Goal: Task Accomplishment & Management: Use online tool/utility

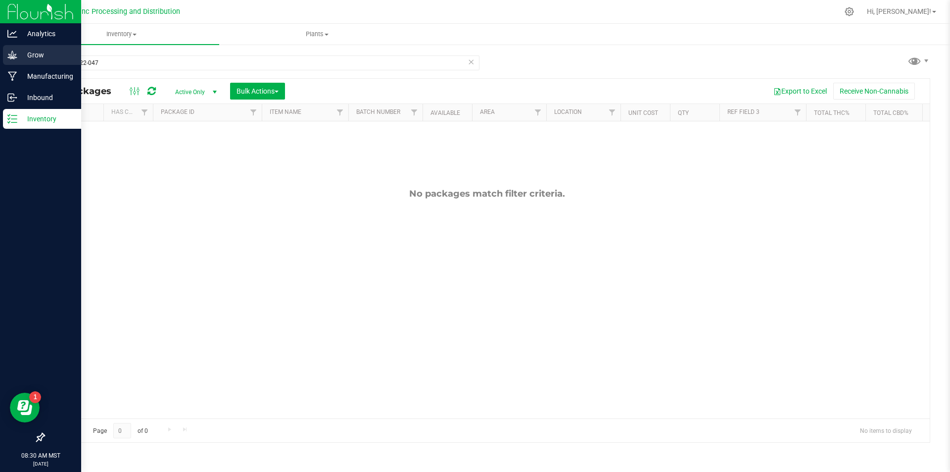
drag, startPoint x: 25, startPoint y: 47, endPoint x: 32, endPoint y: 48, distance: 7.1
click at [26, 47] on div "Grow" at bounding box center [42, 55] width 78 height 20
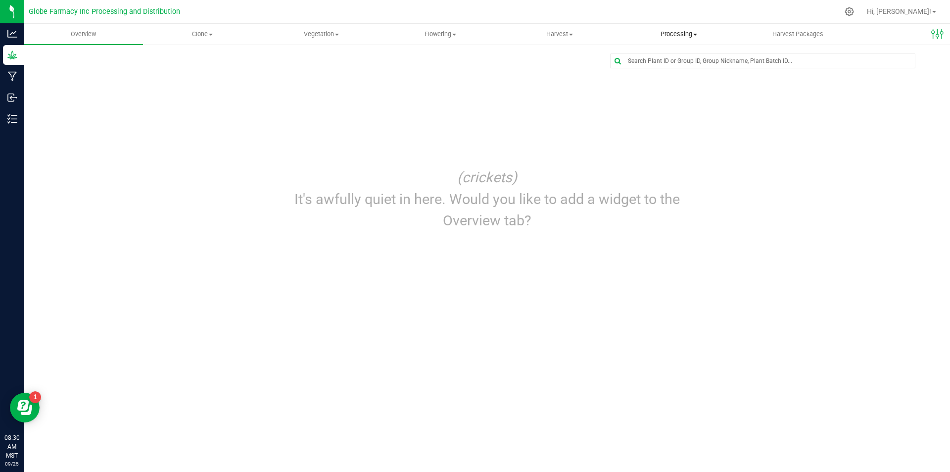
click at [670, 41] on uib-tab-heading "Processing Create package Processing harvests Processing plants Completed harve…" at bounding box center [679, 34] width 118 height 20
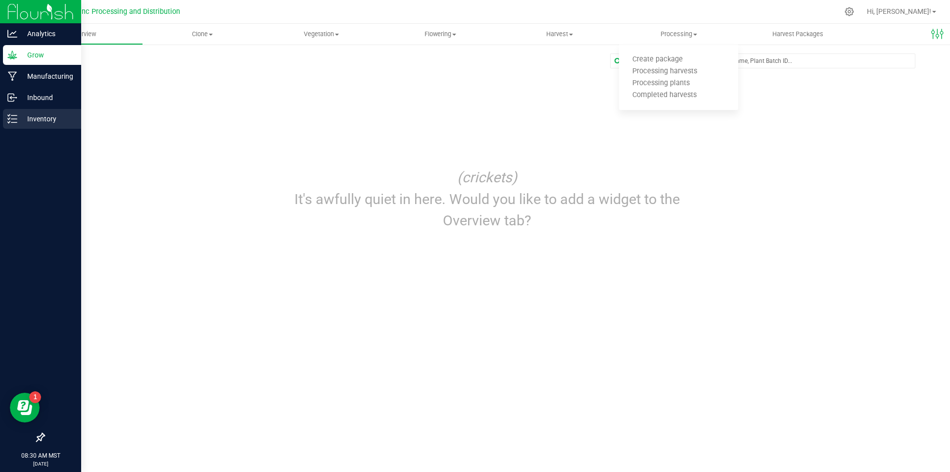
click at [17, 118] on p "Inventory" at bounding box center [46, 119] width 59 height 12
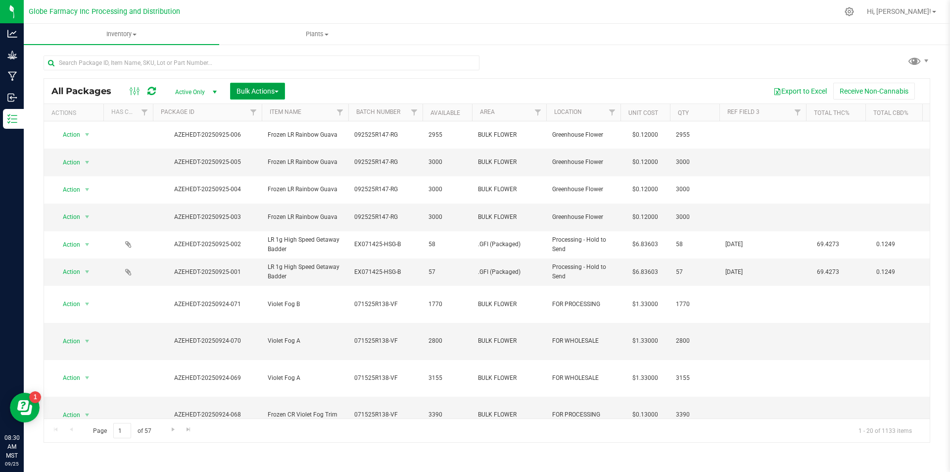
click at [261, 92] on span "Bulk Actions" at bounding box center [258, 91] width 42 height 8
click at [253, 167] on span "Print package labels" at bounding box center [265, 168] width 59 height 8
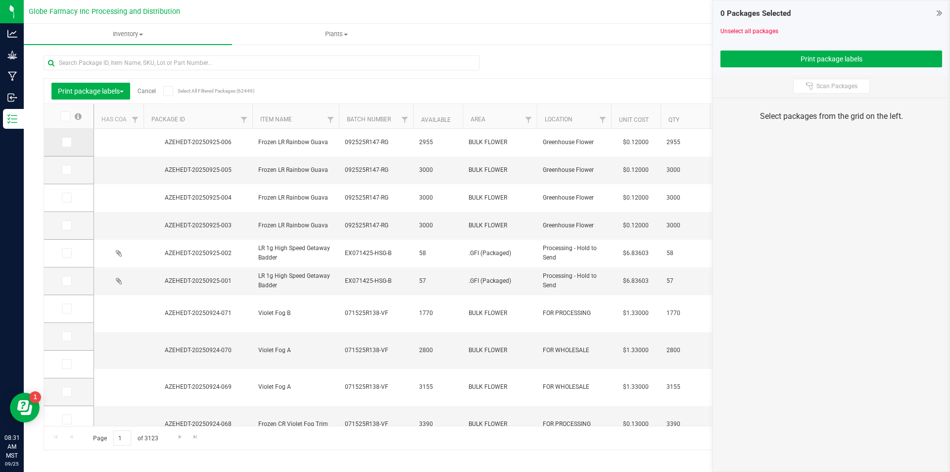
click at [67, 142] on icon at bounding box center [66, 142] width 6 height 0
click at [0, 0] on input "checkbox" at bounding box center [0, 0] width 0 height 0
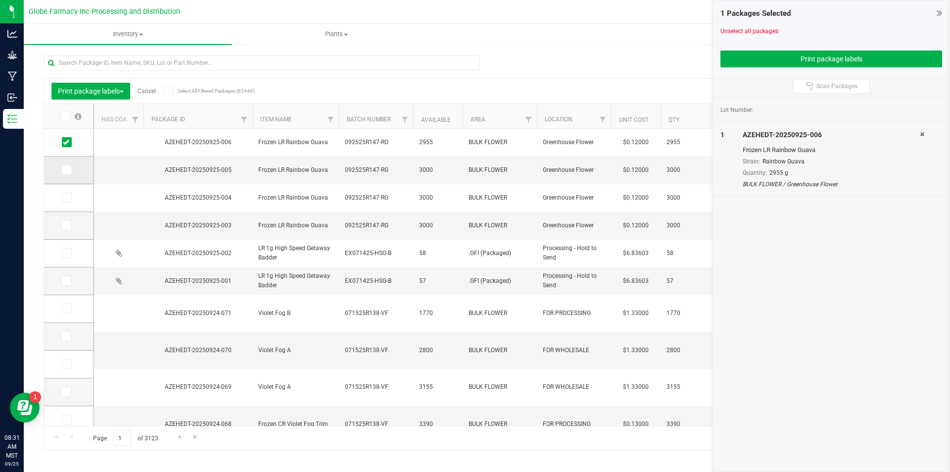
click at [68, 170] on icon at bounding box center [66, 170] width 6 height 0
click at [0, 0] on input "checkbox" at bounding box center [0, 0] width 0 height 0
click at [70, 196] on span at bounding box center [67, 197] width 10 height 10
click at [0, 0] on input "checkbox" at bounding box center [0, 0] width 0 height 0
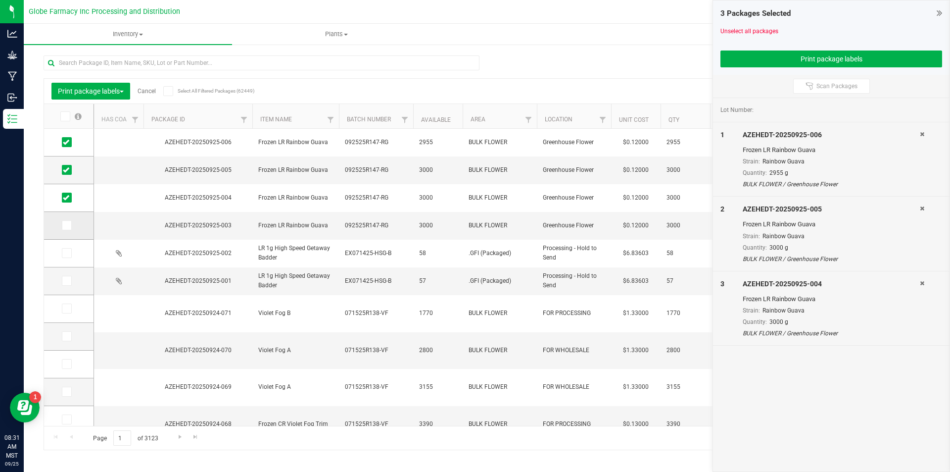
click at [73, 221] on label at bounding box center [69, 225] width 14 height 10
click at [0, 0] on input "checkbox" at bounding box center [0, 0] width 0 height 0
click at [124, 86] on button "Print package labels" at bounding box center [90, 91] width 79 height 17
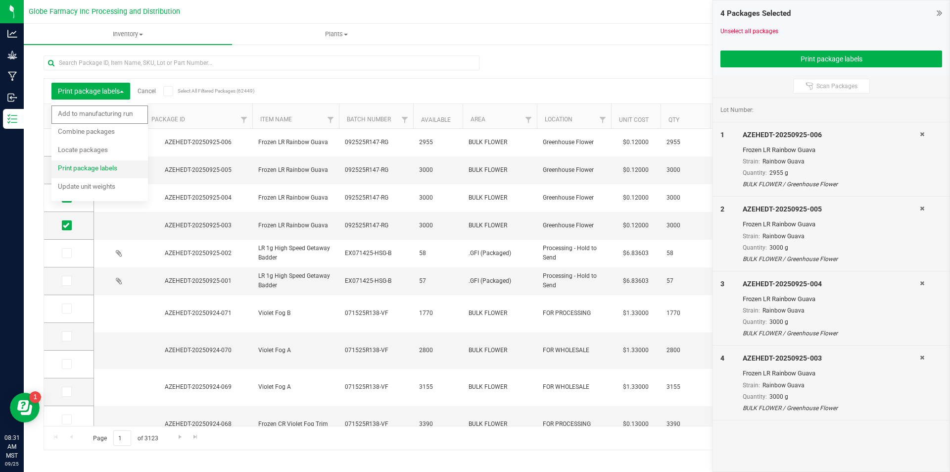
click at [92, 164] on span "Print package labels" at bounding box center [87, 168] width 59 height 8
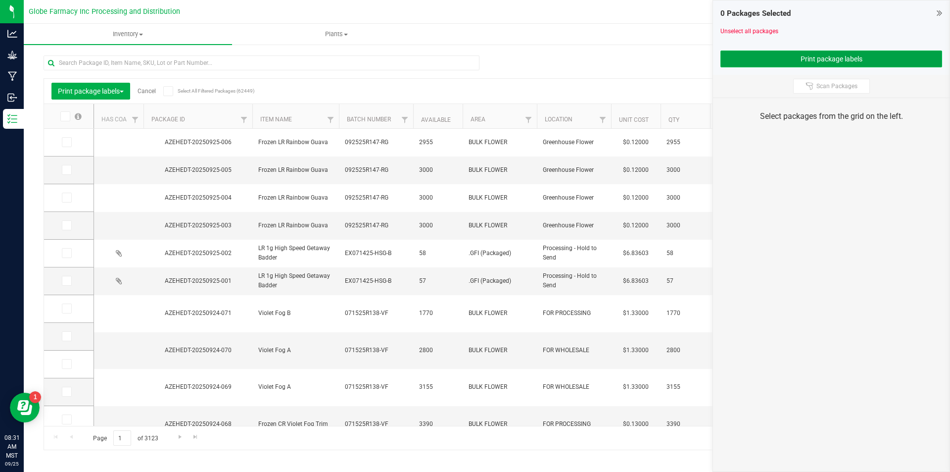
click at [872, 66] on button "Print package labels" at bounding box center [832, 58] width 222 height 17
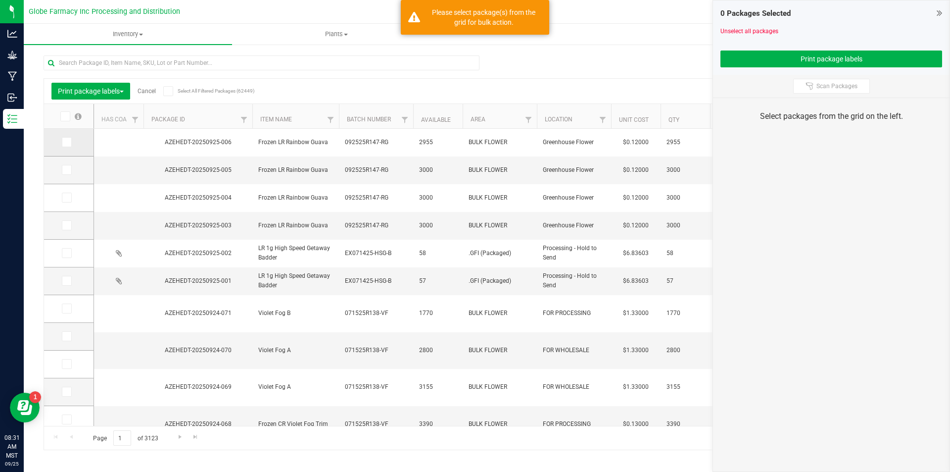
click at [68, 146] on span at bounding box center [67, 142] width 10 height 10
click at [0, 0] on input "checkbox" at bounding box center [0, 0] width 0 height 0
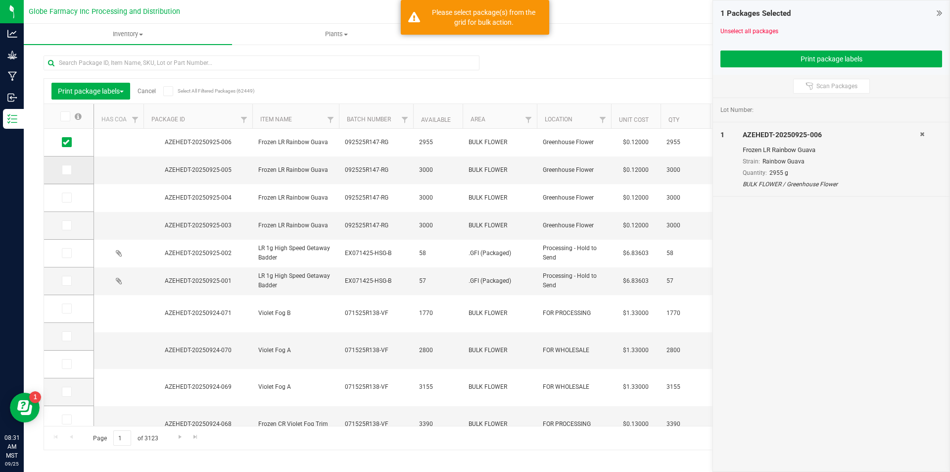
click at [70, 173] on span at bounding box center [67, 170] width 10 height 10
click at [0, 0] on input "checkbox" at bounding box center [0, 0] width 0 height 0
click at [68, 197] on icon at bounding box center [66, 197] width 6 height 0
click at [0, 0] on input "checkbox" at bounding box center [0, 0] width 0 height 0
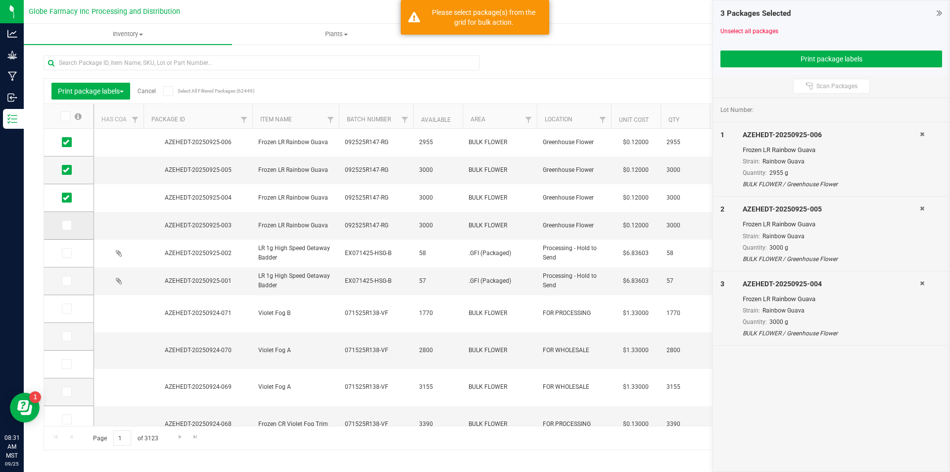
click at [67, 225] on icon at bounding box center [66, 225] width 6 height 0
click at [0, 0] on input "checkbox" at bounding box center [0, 0] width 0 height 0
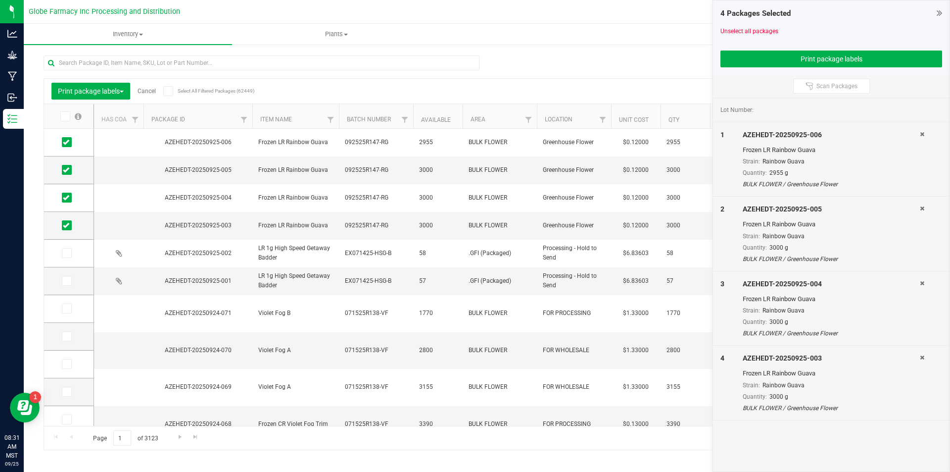
click at [788, 67] on div "4 Packages Selected Unselect all packages Print package labels" at bounding box center [831, 37] width 237 height 74
click at [788, 66] on button "Print package labels" at bounding box center [832, 58] width 222 height 17
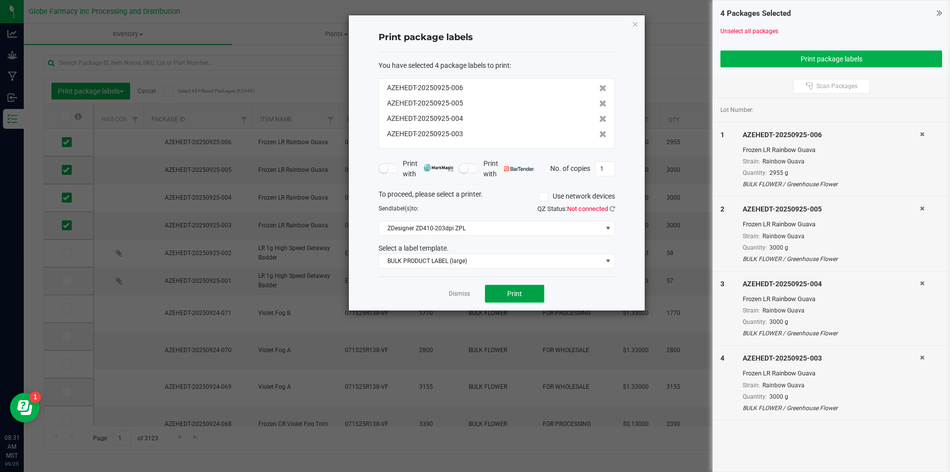
click at [525, 291] on button "Print" at bounding box center [514, 294] width 59 height 18
